Goal: Task Accomplishment & Management: Use online tool/utility

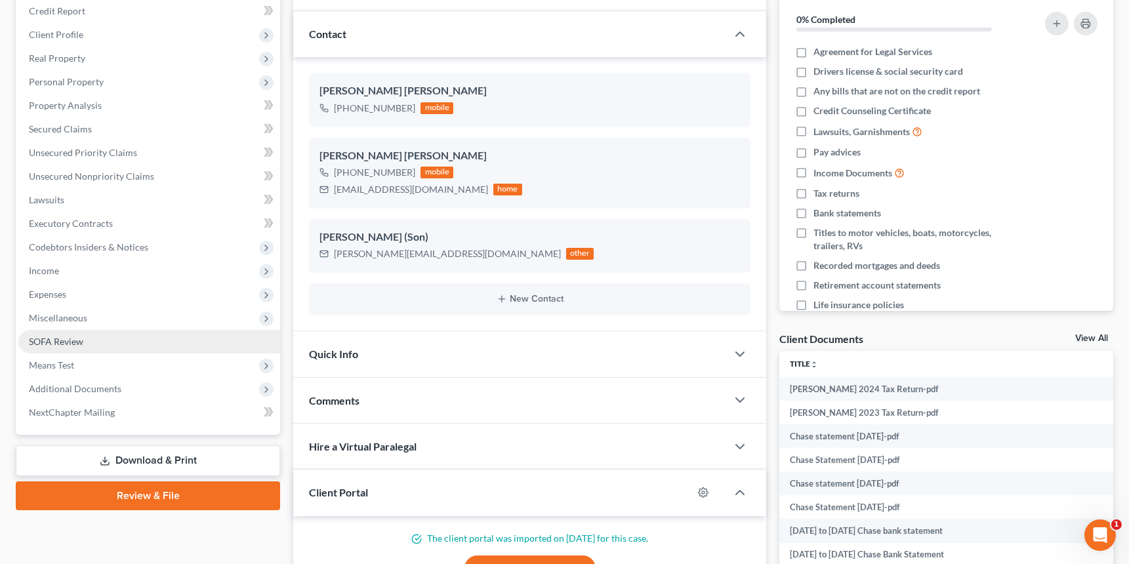
scroll to position [174, 0]
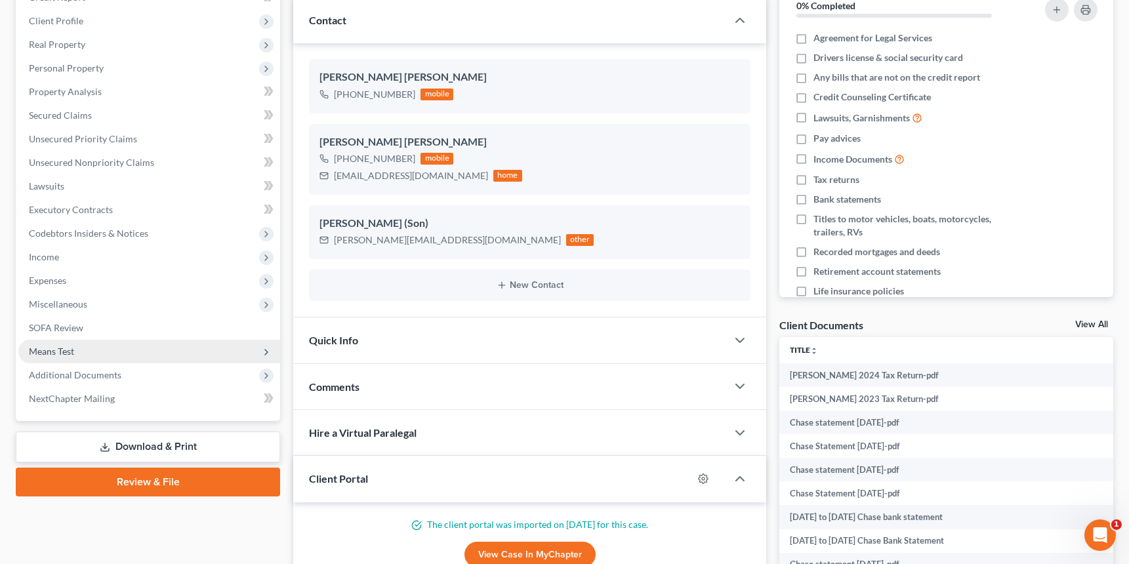
click at [142, 352] on span "Means Test" at bounding box center [149, 352] width 262 height 24
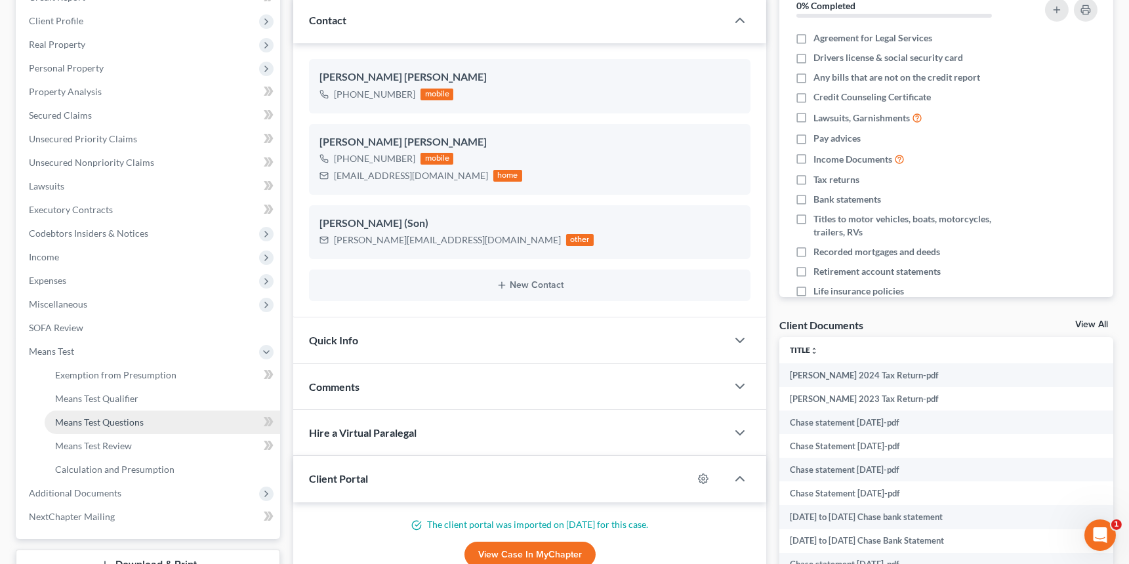
click at [157, 420] on link "Means Test Questions" at bounding box center [162, 423] width 235 height 24
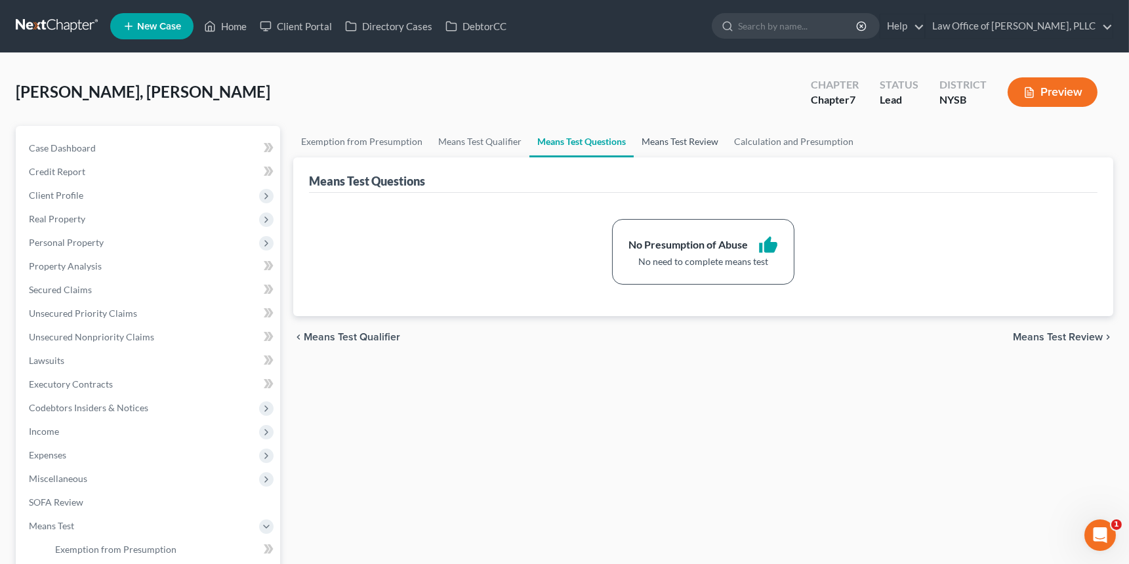
click at [702, 146] on link "Means Test Review" at bounding box center [680, 141] width 92 height 31
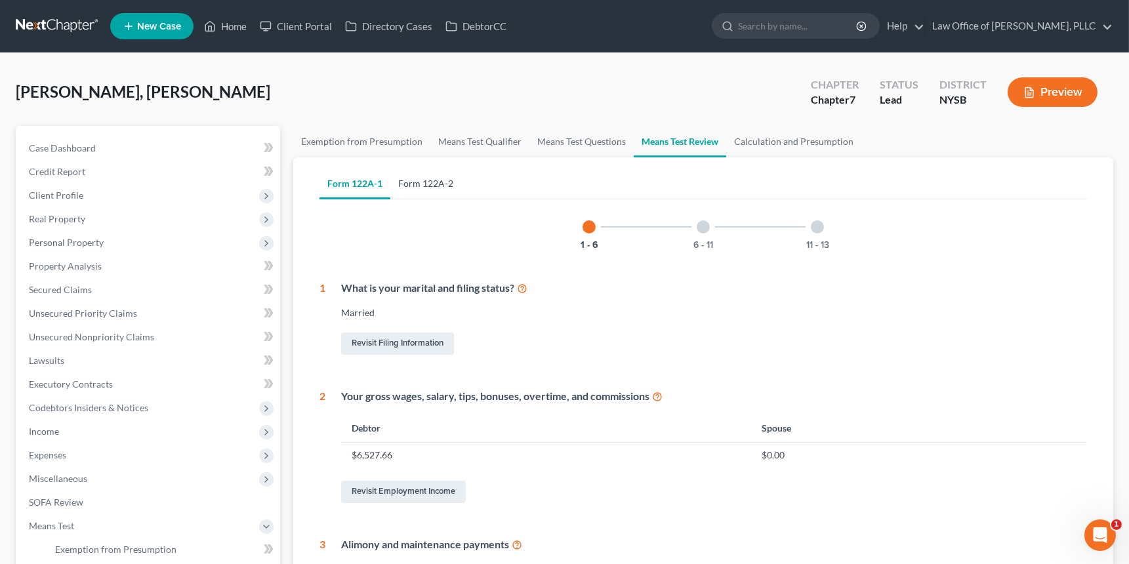
click at [430, 188] on link "Form 122A-2" at bounding box center [425, 183] width 71 height 31
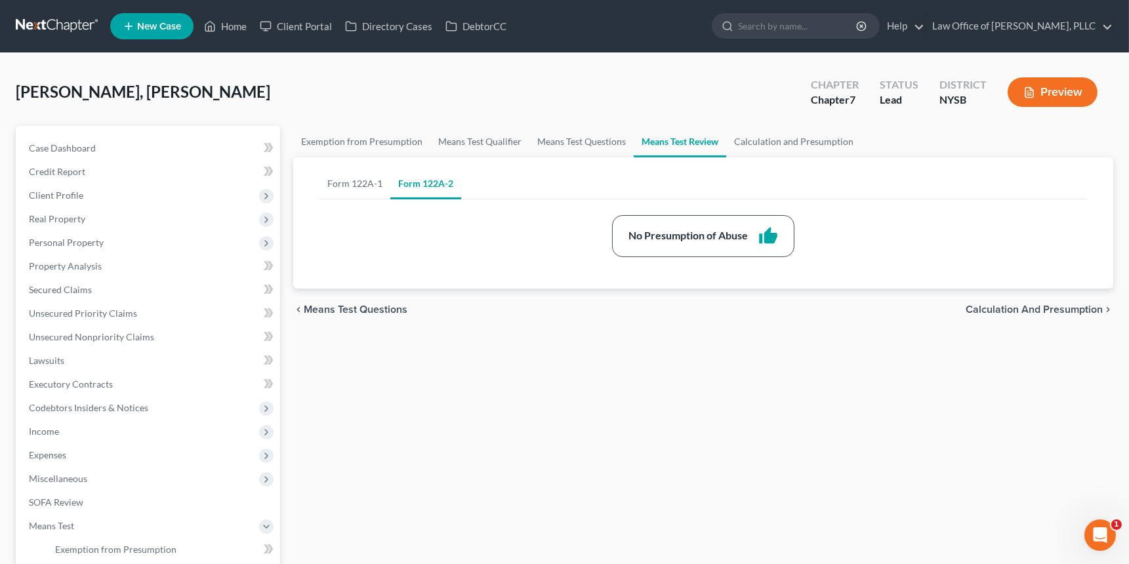
click at [1028, 94] on button "Preview" at bounding box center [1052, 92] width 90 height 30
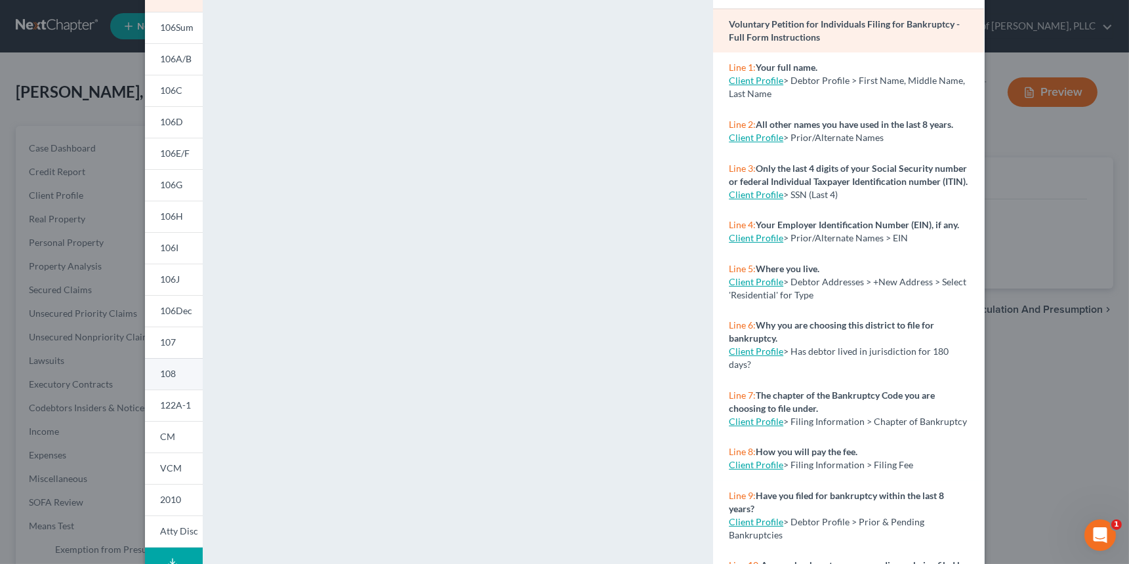
scroll to position [113, 0]
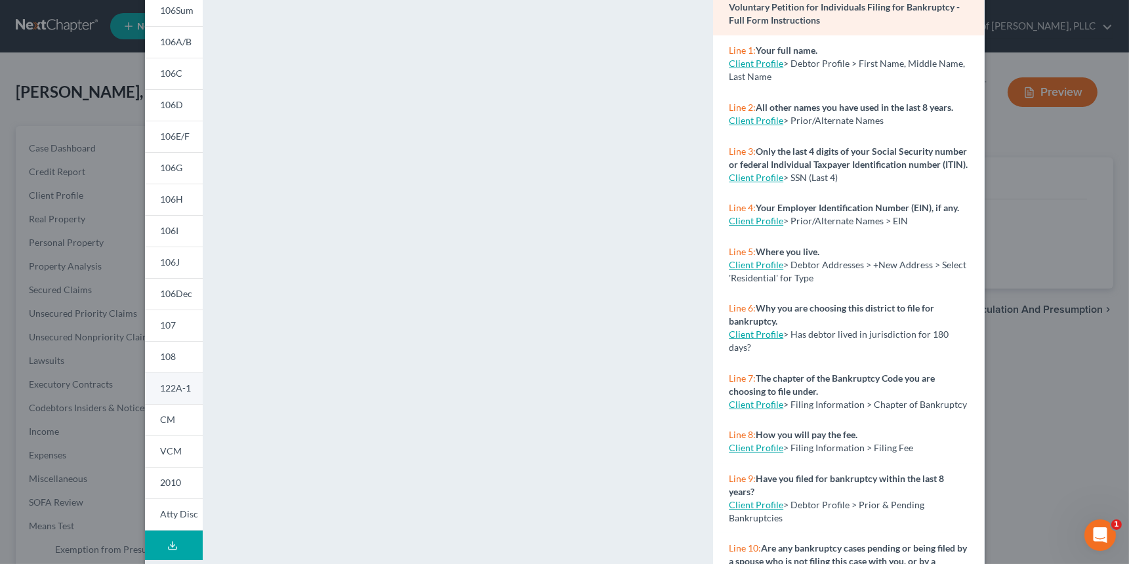
click at [181, 394] on link "122A-1" at bounding box center [174, 387] width 58 height 31
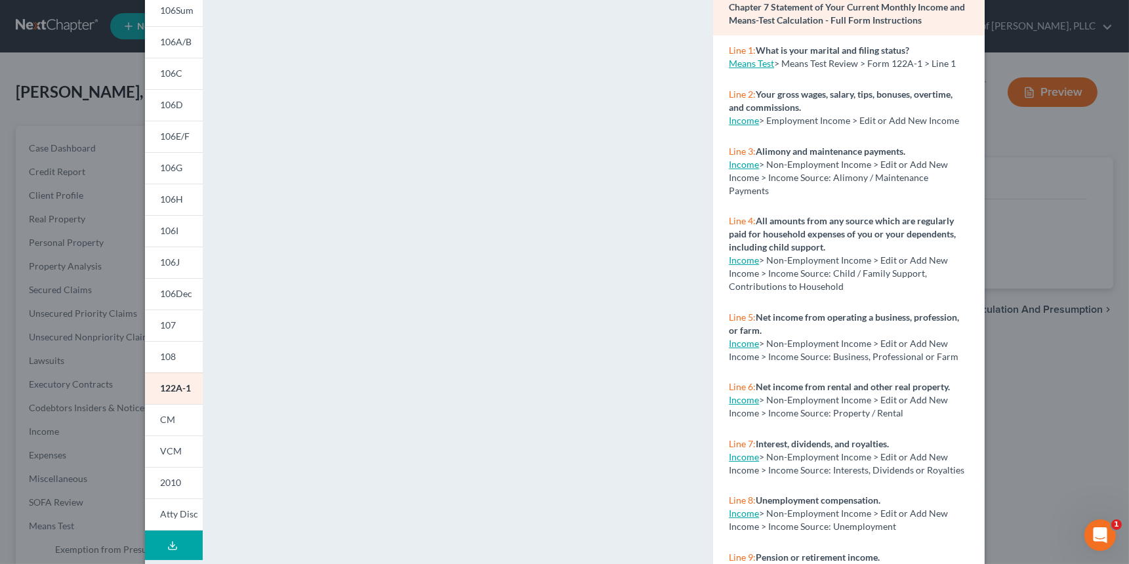
scroll to position [0, 0]
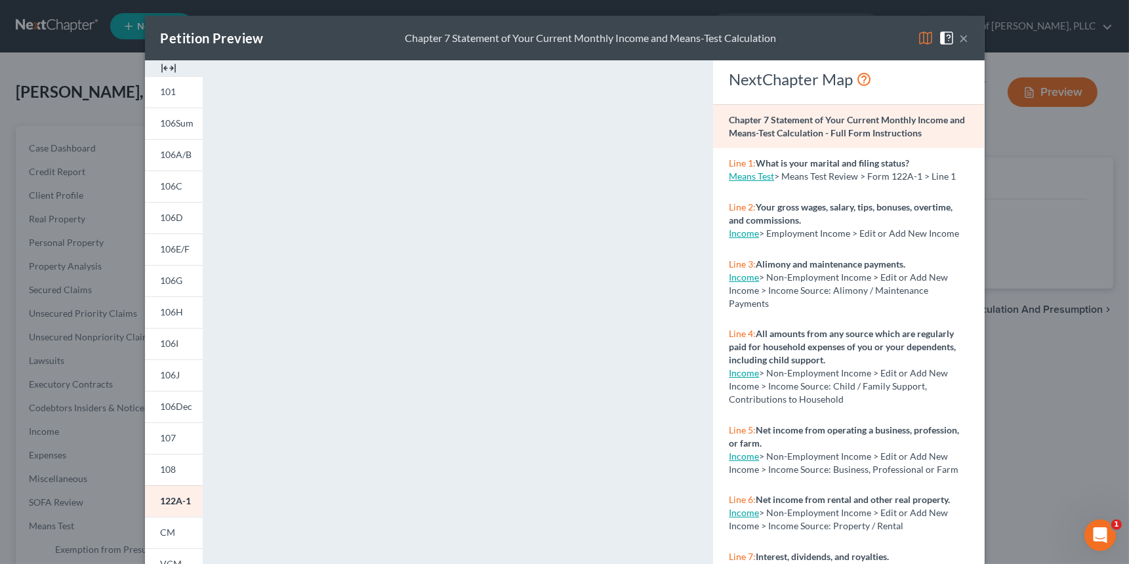
click at [1028, 276] on div "Petition Preview Chapter 7 Statement of Your Current Monthly Income and Means-T…" at bounding box center [564, 282] width 1129 height 564
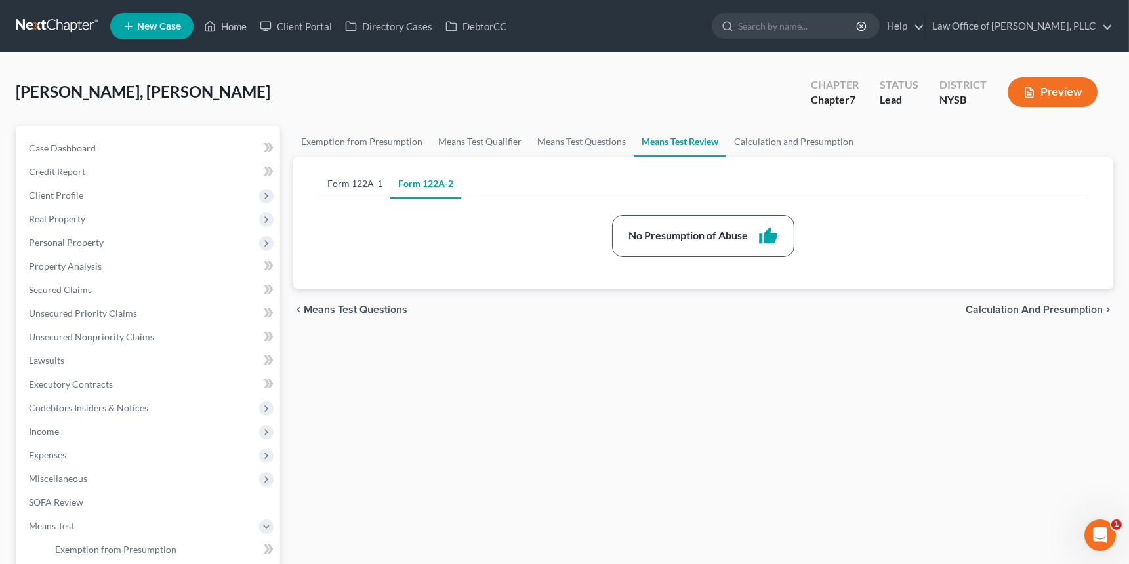
click at [367, 183] on link "Form 122A-1" at bounding box center [354, 183] width 71 height 31
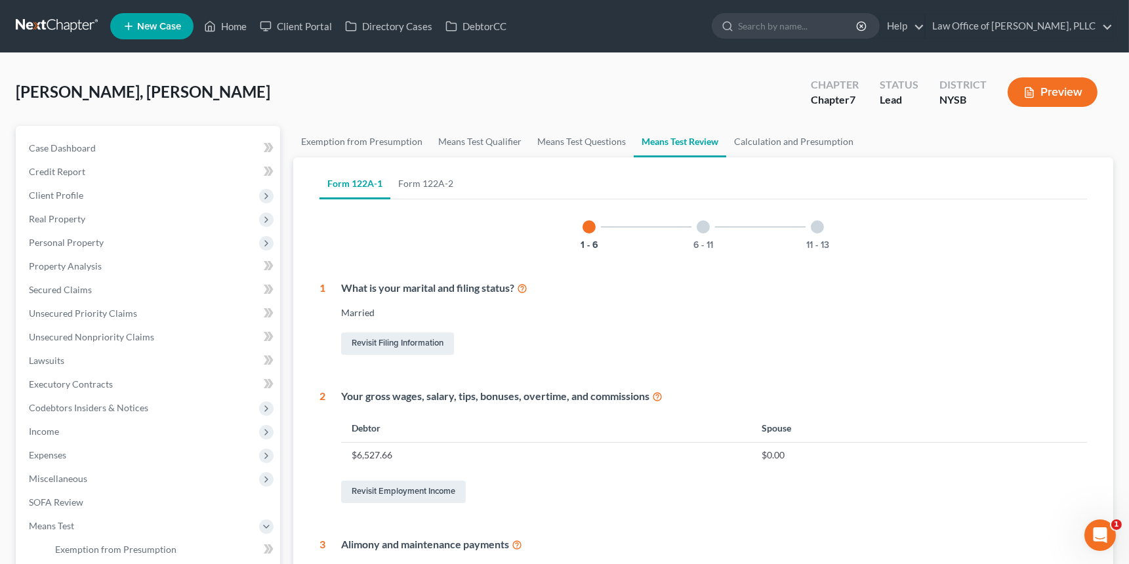
click at [526, 287] on icon at bounding box center [522, 287] width 10 height 12
click at [1028, 94] on button "Preview" at bounding box center [1052, 92] width 90 height 30
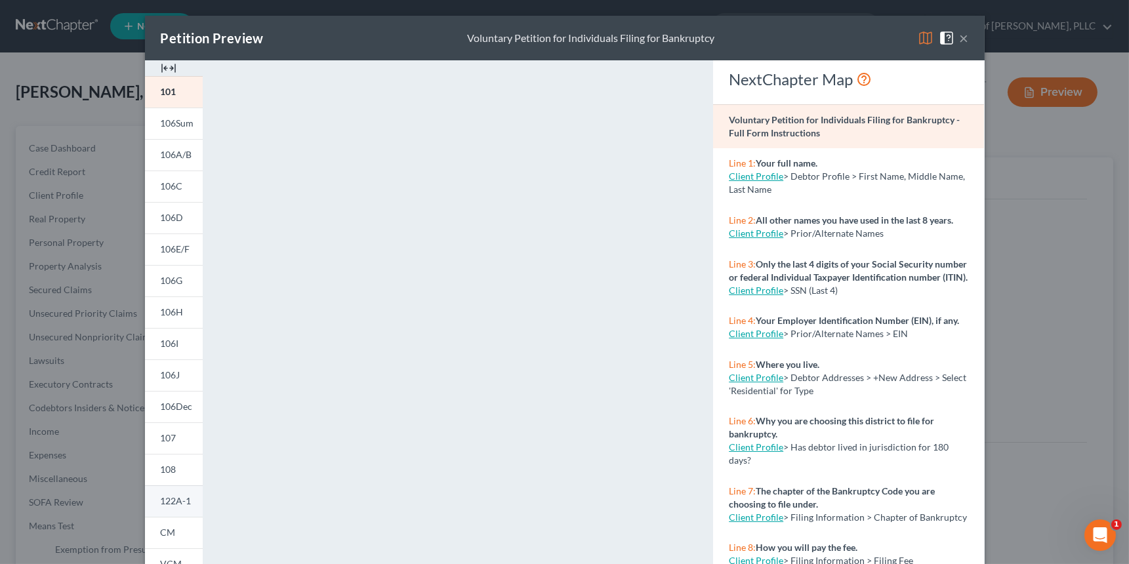
click at [161, 499] on span "122A-1" at bounding box center [176, 500] width 31 height 11
